Goal: Unclear

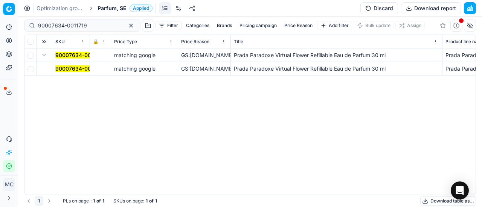
click at [36, 141] on div "90007634-0011719 matching google GS:[DOMAIN_NAME] Prada Paradoxe Virtual Flower…" at bounding box center [249, 122] width 451 height 146
click at [4, 120] on div "Analytics Pricing Product portfolio Templates Export service 19 Contact support…" at bounding box center [9, 96] width 18 height 157
click at [181, 160] on div "90007634-0011719 matching google GS:[DOMAIN_NAME] Prada Paradoxe Virtual Flower…" at bounding box center [249, 122] width 451 height 146
click at [25, 130] on div "90007634-0011719 matching google GS:[DOMAIN_NAME] Prada Paradoxe Virtual Flower…" at bounding box center [249, 122] width 451 height 146
click at [420, 150] on div "90007634-0011719 matching google GS:[DOMAIN_NAME] Prada Paradoxe Virtual Flower…" at bounding box center [249, 122] width 451 height 146
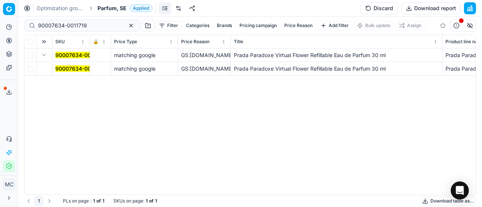
click at [423, 160] on div "90007634-0011719 matching google GS:[DOMAIN_NAME] Prada Paradoxe Virtual Flower…" at bounding box center [249, 122] width 451 height 146
drag, startPoint x: 459, startPoint y: 144, endPoint x: 293, endPoint y: 171, distance: 168.6
click at [459, 144] on div "90007634-0011719 matching google GS:[DOMAIN_NAME] Prada Paradoxe Virtual Flower…" at bounding box center [249, 122] width 451 height 146
click at [11, 122] on div "Analytics Pricing Product portfolio Templates Export service 19 Contact support…" at bounding box center [9, 96] width 18 height 157
click at [3, 121] on div "Analytics Pricing Product portfolio Templates Export service 19 Contact support…" at bounding box center [9, 96] width 18 height 157
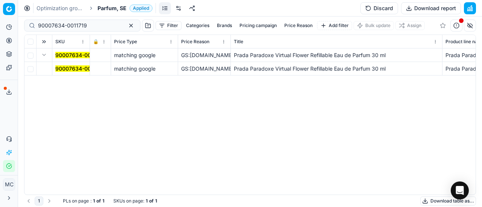
click at [11, 123] on div "Analytics Pricing Product portfolio Templates Export service 19 Contact support…" at bounding box center [9, 96] width 18 height 157
click at [2, 122] on div "Analytics Pricing Product portfolio Templates Export service 19 Contact support…" at bounding box center [9, 96] width 18 height 157
click at [3, 114] on div "Analytics Pricing Product portfolio Templates Export service 19 Contact support…" at bounding box center [9, 96] width 18 height 157
click at [5, 119] on div "Analytics Pricing Product portfolio Templates Export service 19 Contact support…" at bounding box center [9, 96] width 18 height 157
click at [458, 134] on div "90007634-0011719 matching google GS:[DOMAIN_NAME] Prada Paradoxe Virtual Flower…" at bounding box center [249, 122] width 451 height 146
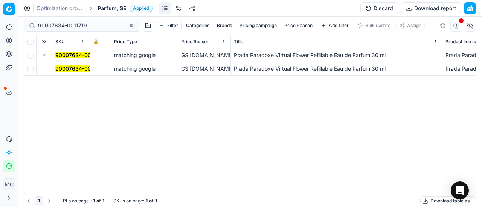
click at [304, 164] on div "90007634-0011719 matching google GS:[DOMAIN_NAME] Prada Paradoxe Virtual Flower…" at bounding box center [249, 122] width 451 height 146
click at [438, 147] on div "90007634-0011719 matching google GS:[DOMAIN_NAME] Prada Paradoxe Virtual Flower…" at bounding box center [249, 122] width 451 height 146
click at [138, 125] on div "90007634-0011719 matching google GS:[DOMAIN_NAME] Prada Paradoxe Virtual Flower…" at bounding box center [249, 122] width 451 height 146
click at [2, 110] on div "Analytics Pricing Product portfolio Templates Export service 19 Contact support…" at bounding box center [9, 96] width 18 height 157
